Goal: Information Seeking & Learning: Check status

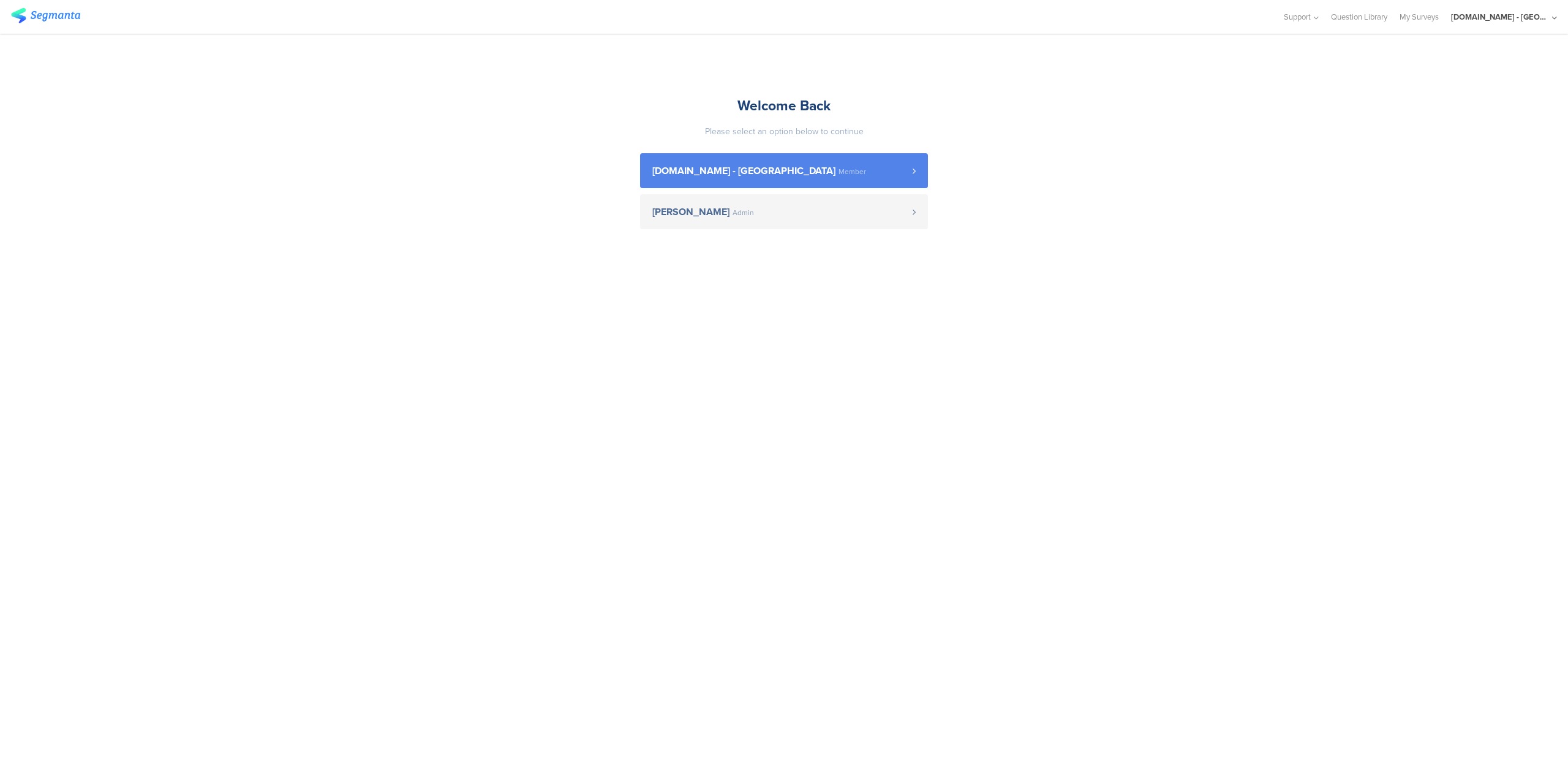
click at [838, 175] on span "Member" at bounding box center [852, 172] width 28 height 7
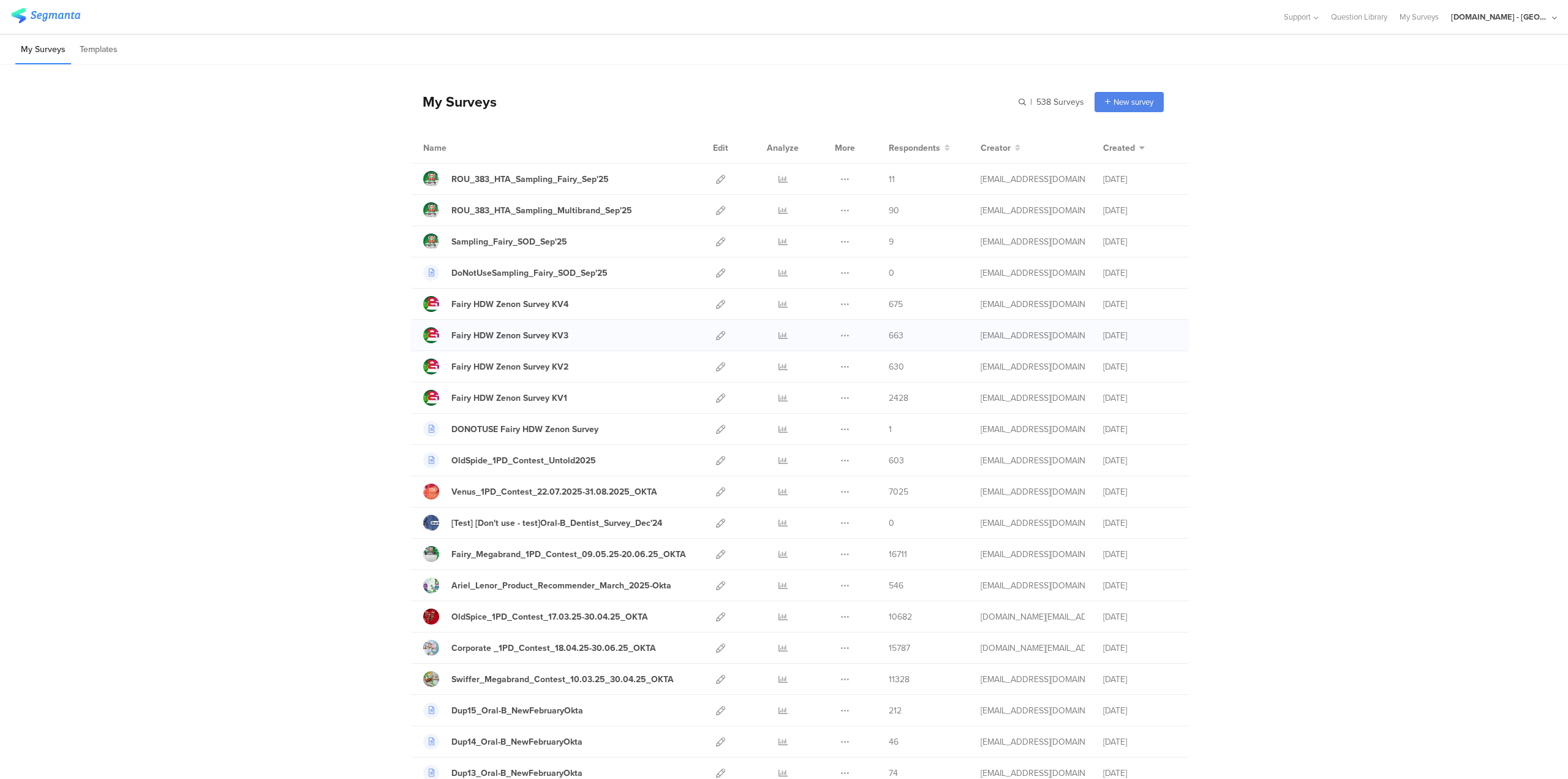
scroll to position [61, 0]
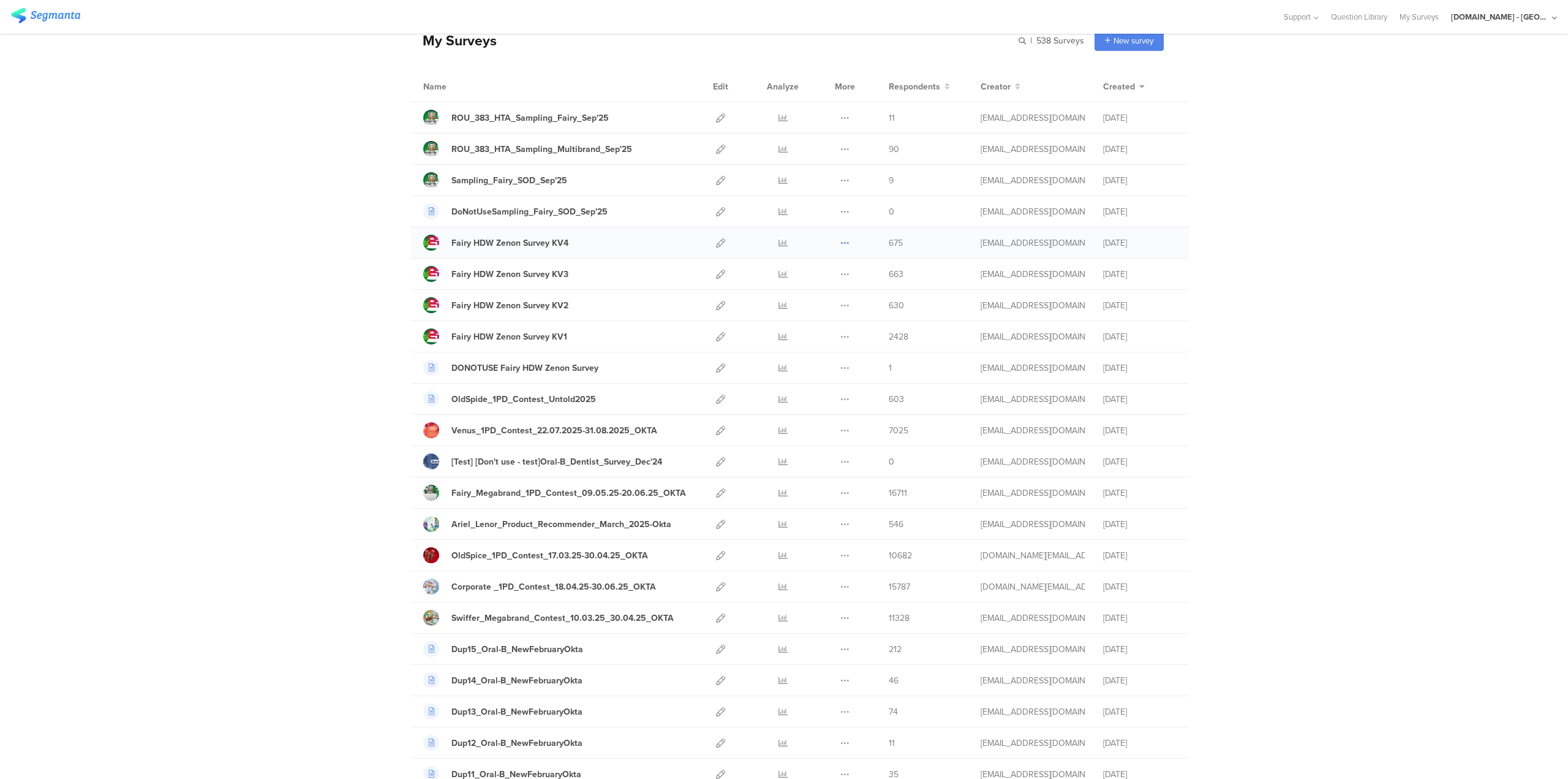
click at [840, 244] on icon at bounding box center [845, 243] width 9 height 9
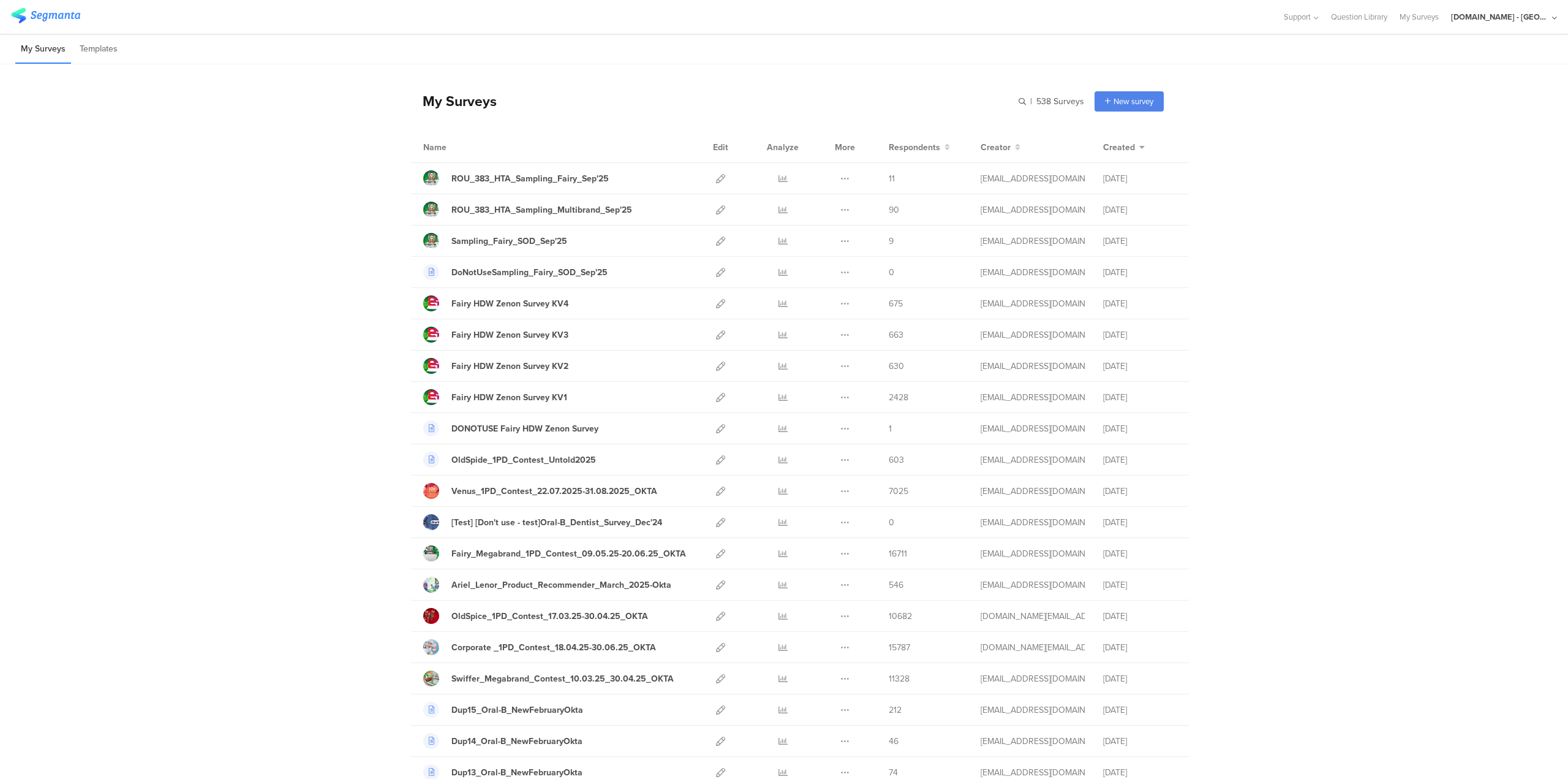
scroll to position [0, 0]
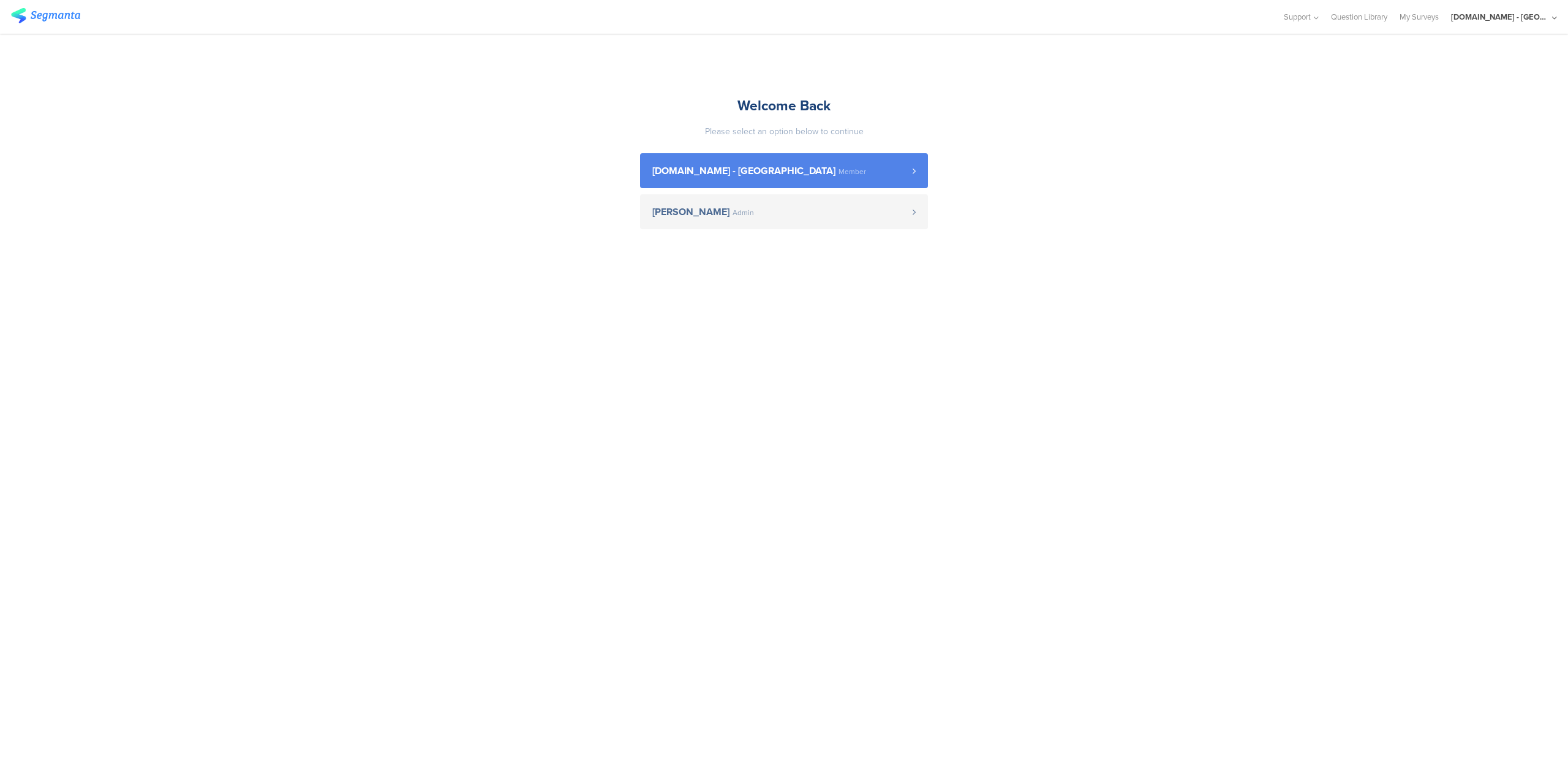
click at [814, 184] on link "[DOMAIN_NAME] - [GEOGRAPHIC_DATA] Member" at bounding box center [784, 171] width 288 height 35
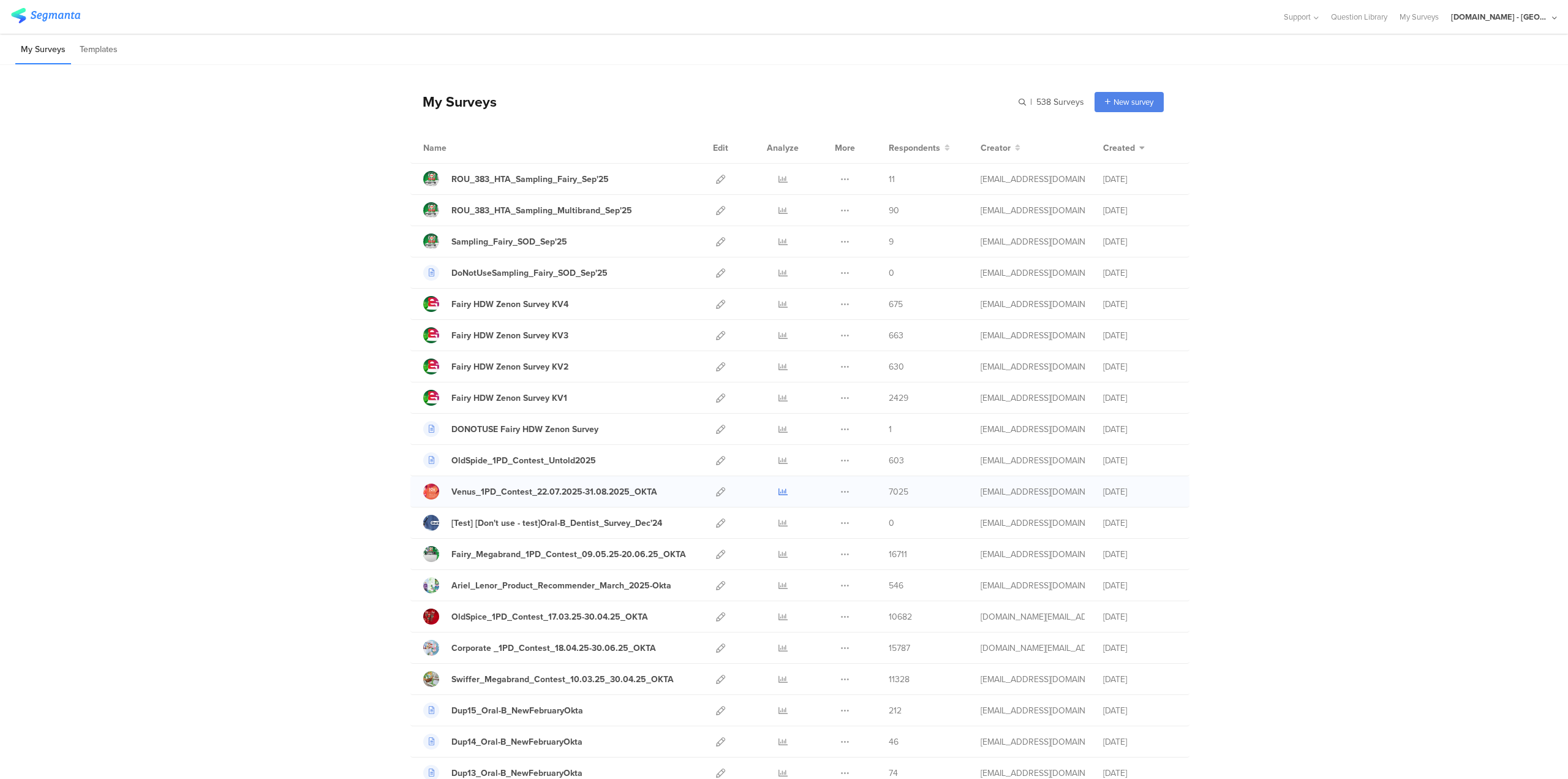
click at [779, 492] on icon at bounding box center [783, 492] width 9 height 9
